Goal: Browse casually: Explore the website without a specific task or goal

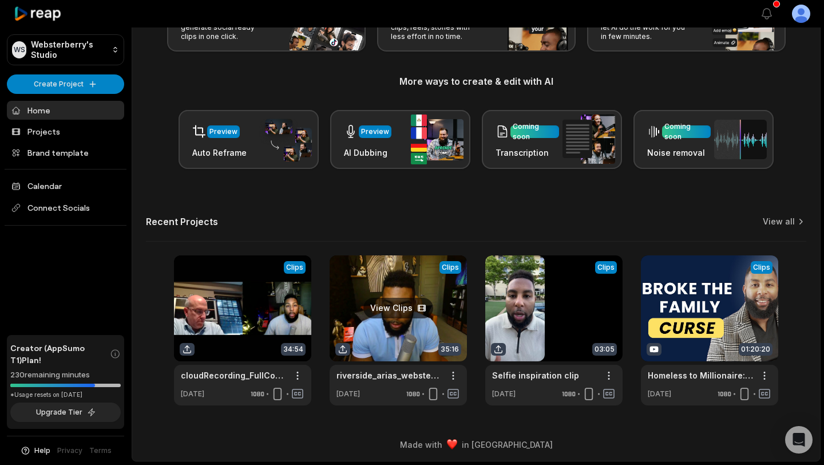
click at [404, 311] on link at bounding box center [398, 330] width 137 height 150
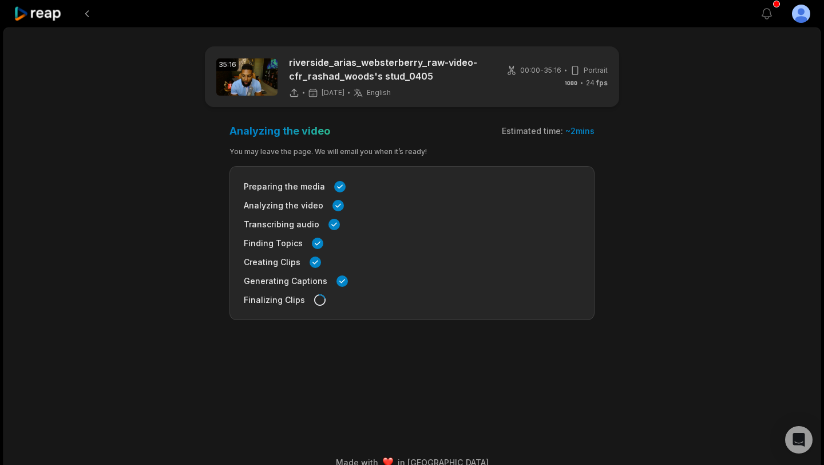
click at [262, 79] on img at bounding box center [246, 76] width 61 height 37
click at [57, 15] on icon at bounding box center [38, 13] width 49 height 15
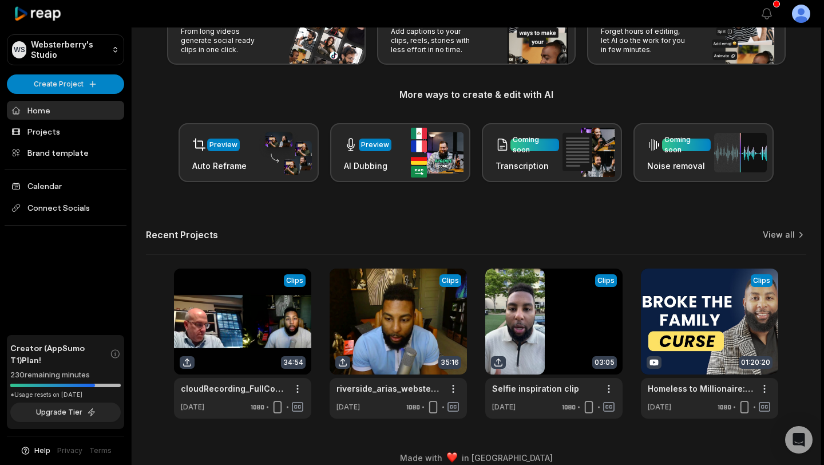
scroll to position [106, 0]
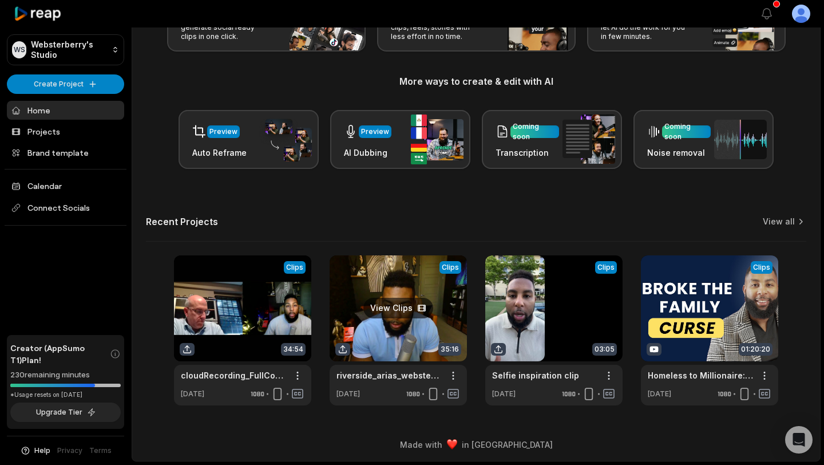
click at [393, 321] on link at bounding box center [398, 330] width 137 height 150
